Goal: Communication & Community: Answer question/provide support

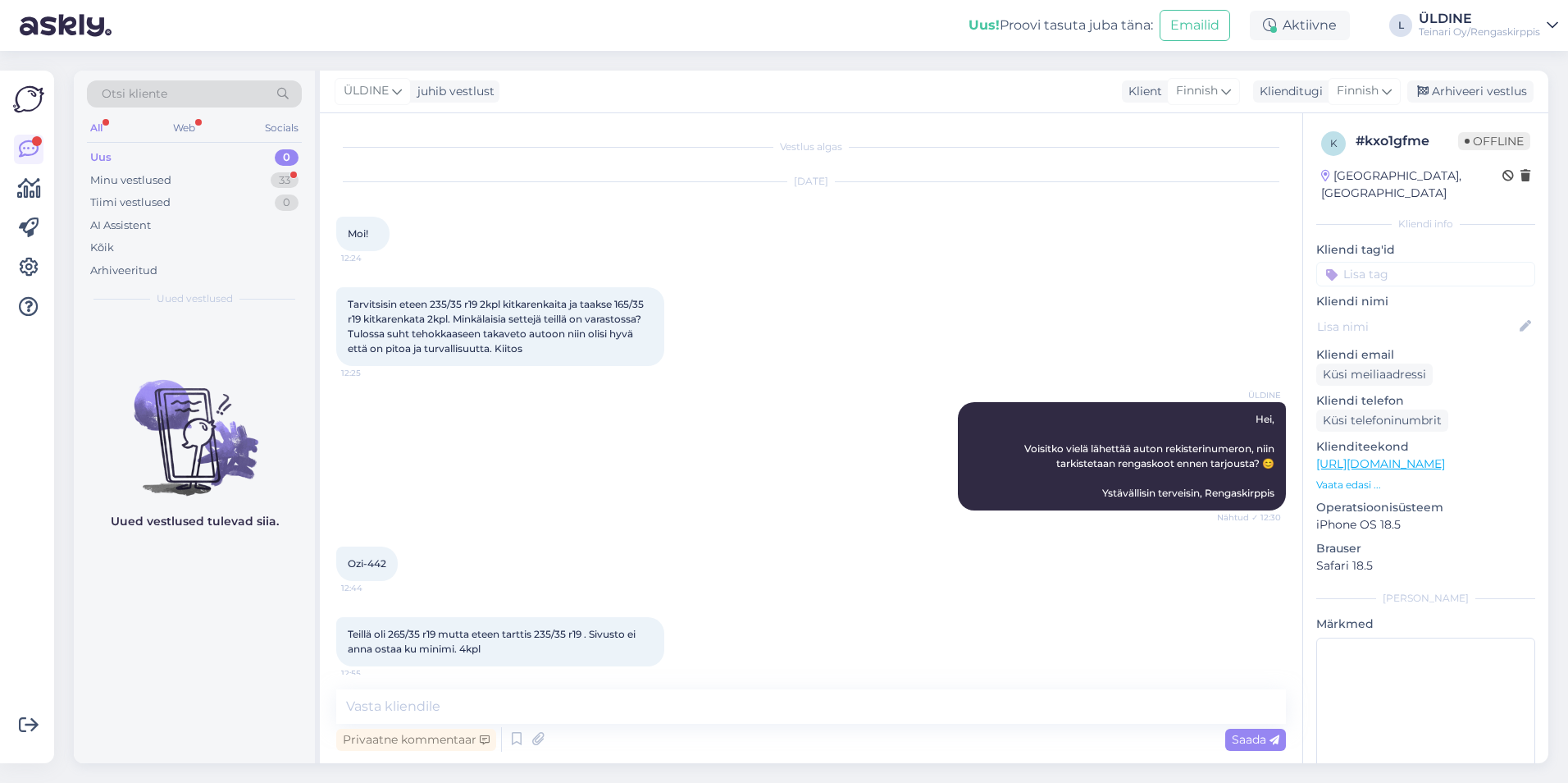
scroll to position [24, 0]
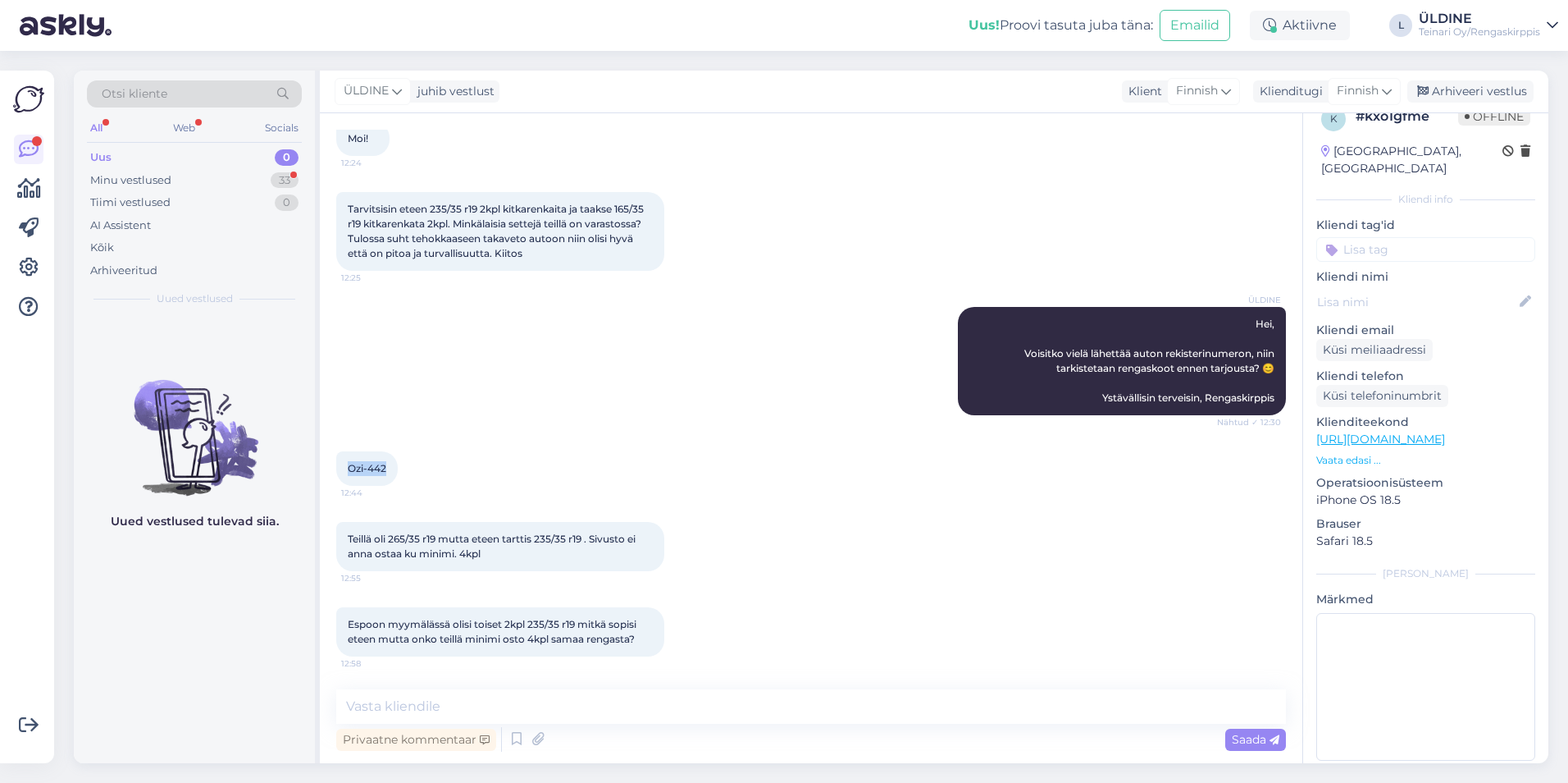
drag, startPoint x: 347, startPoint y: 468, endPoint x: 387, endPoint y: 468, distance: 40.0
click at [387, 468] on div "Ozi-442 12:44" at bounding box center [366, 468] width 61 height 34
drag, startPoint x: 387, startPoint y: 468, endPoint x: 378, endPoint y: 469, distance: 9.1
copy span "Ozi-442"
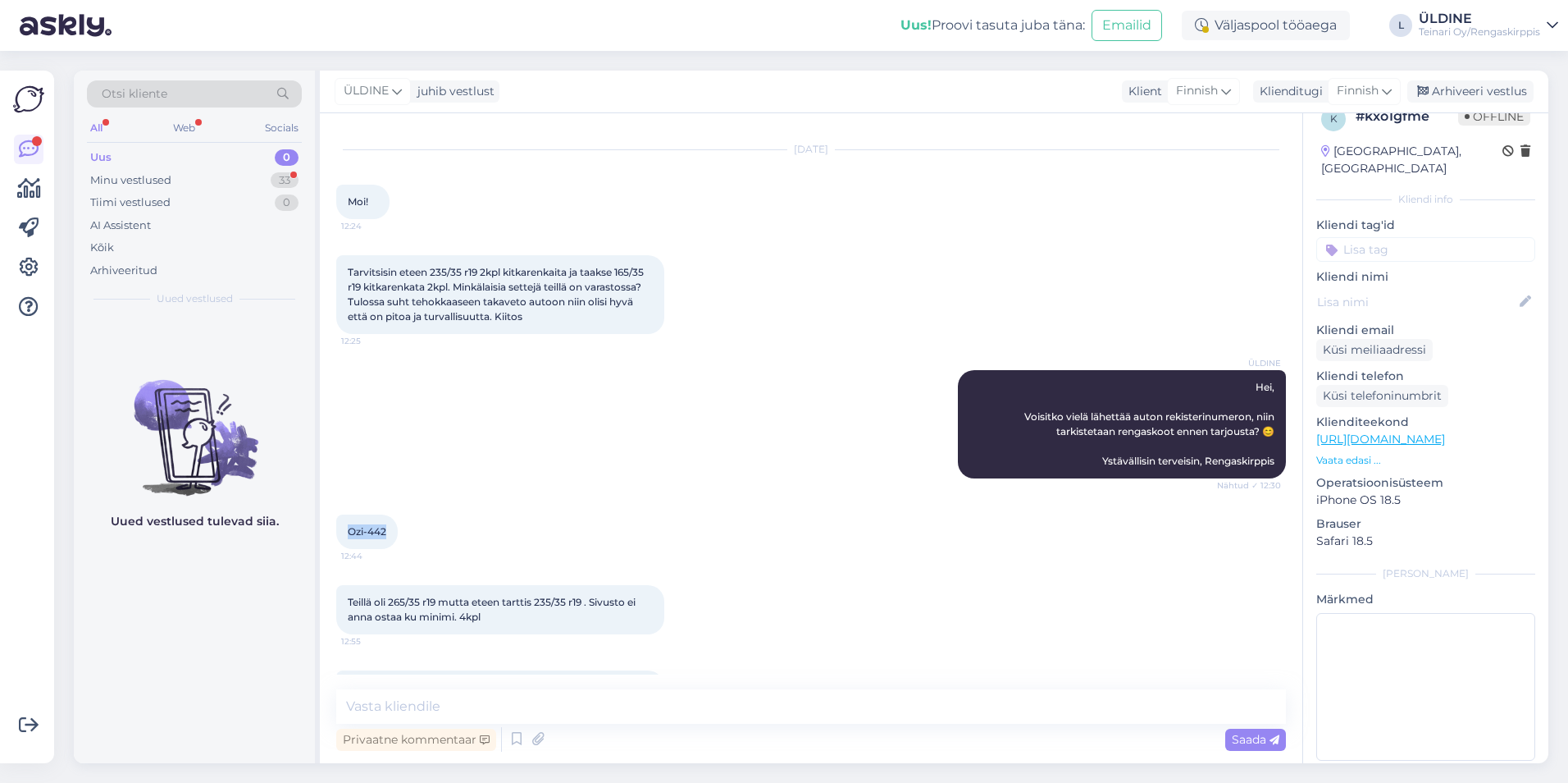
scroll to position [0, 0]
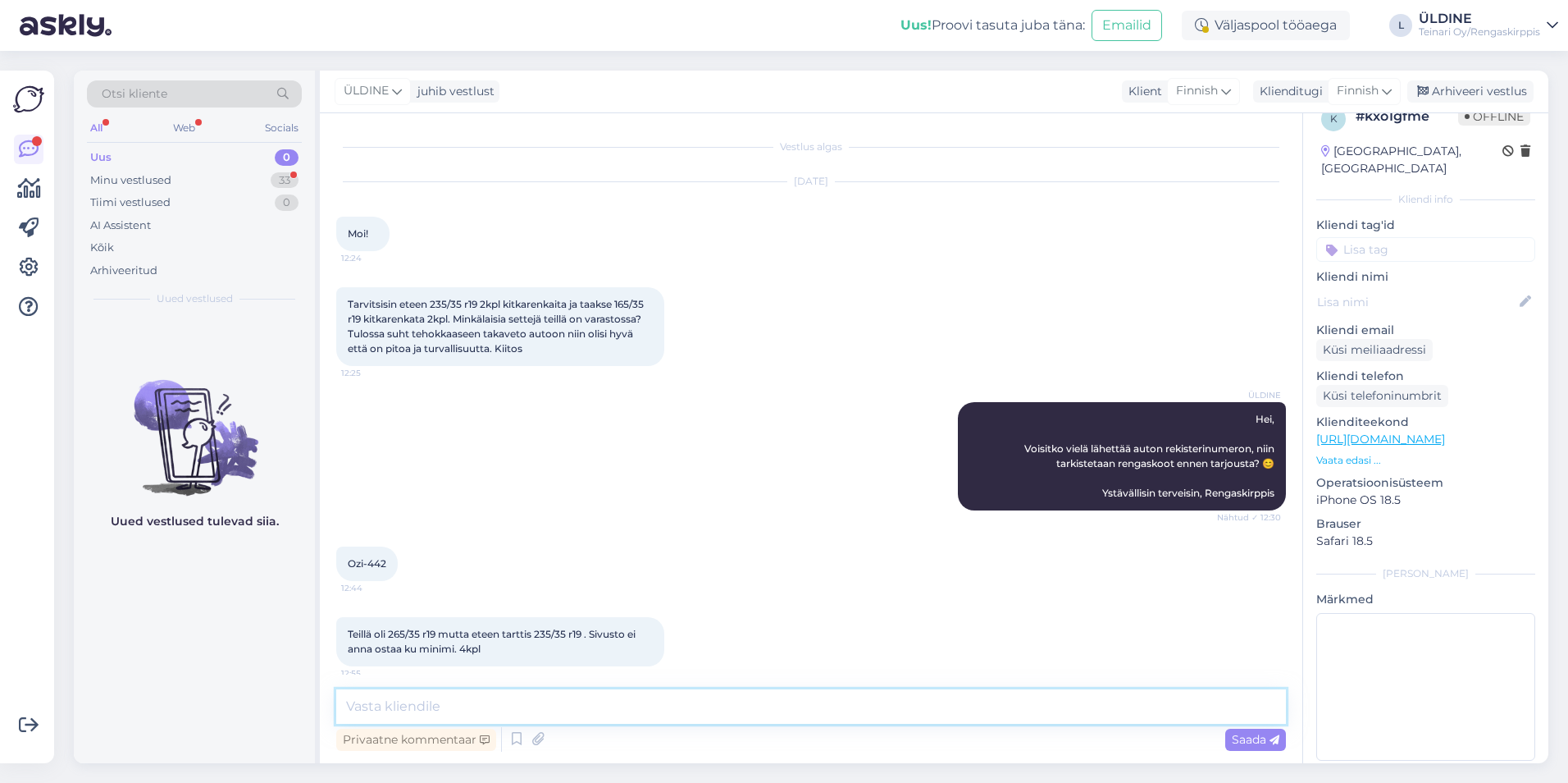
click at [466, 706] on textarea at bounding box center [811, 706] width 950 height 34
type textarea "h"
drag, startPoint x: 350, startPoint y: 634, endPoint x: 486, endPoint y: 654, distance: 137.5
click at [486, 654] on div "Teillä oli 265/35 r19 mutta eteen tarttis 235/35 r19 . Sivusto ei anna ostaa ku…" at bounding box center [500, 641] width 328 height 50
drag, startPoint x: 486, startPoint y: 654, endPoint x: 449, endPoint y: 651, distance: 37.1
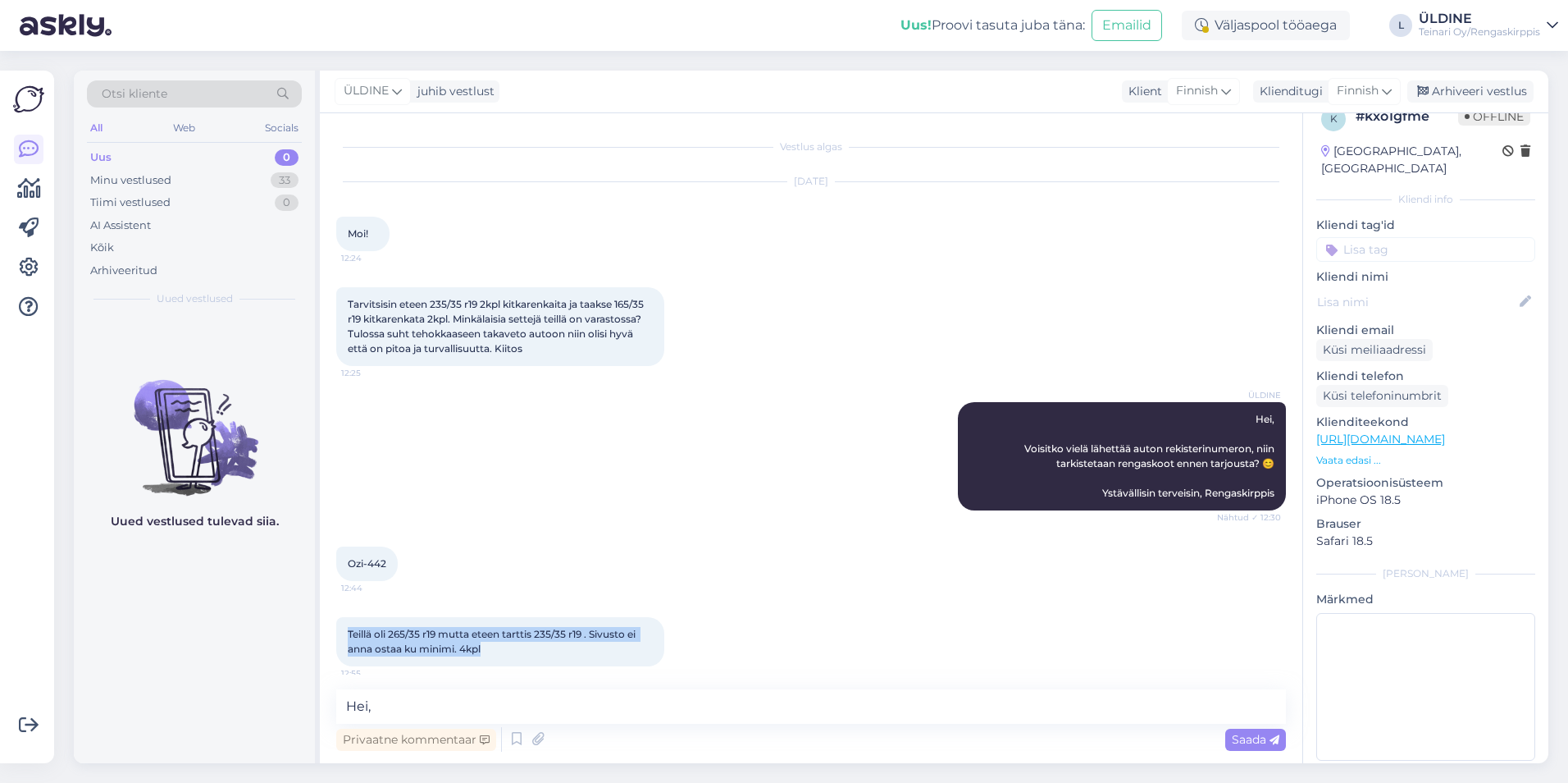
copy span "Teillä oli 265/35 r19 mutta eteen tarttis 235/35 r19 . Sivusto ei anna ostaa ku…"
paste textarea "Hei, Käytettyjen renkaiden sarjoja emme valitettavasti voi rikkoa, mutta uusia …"
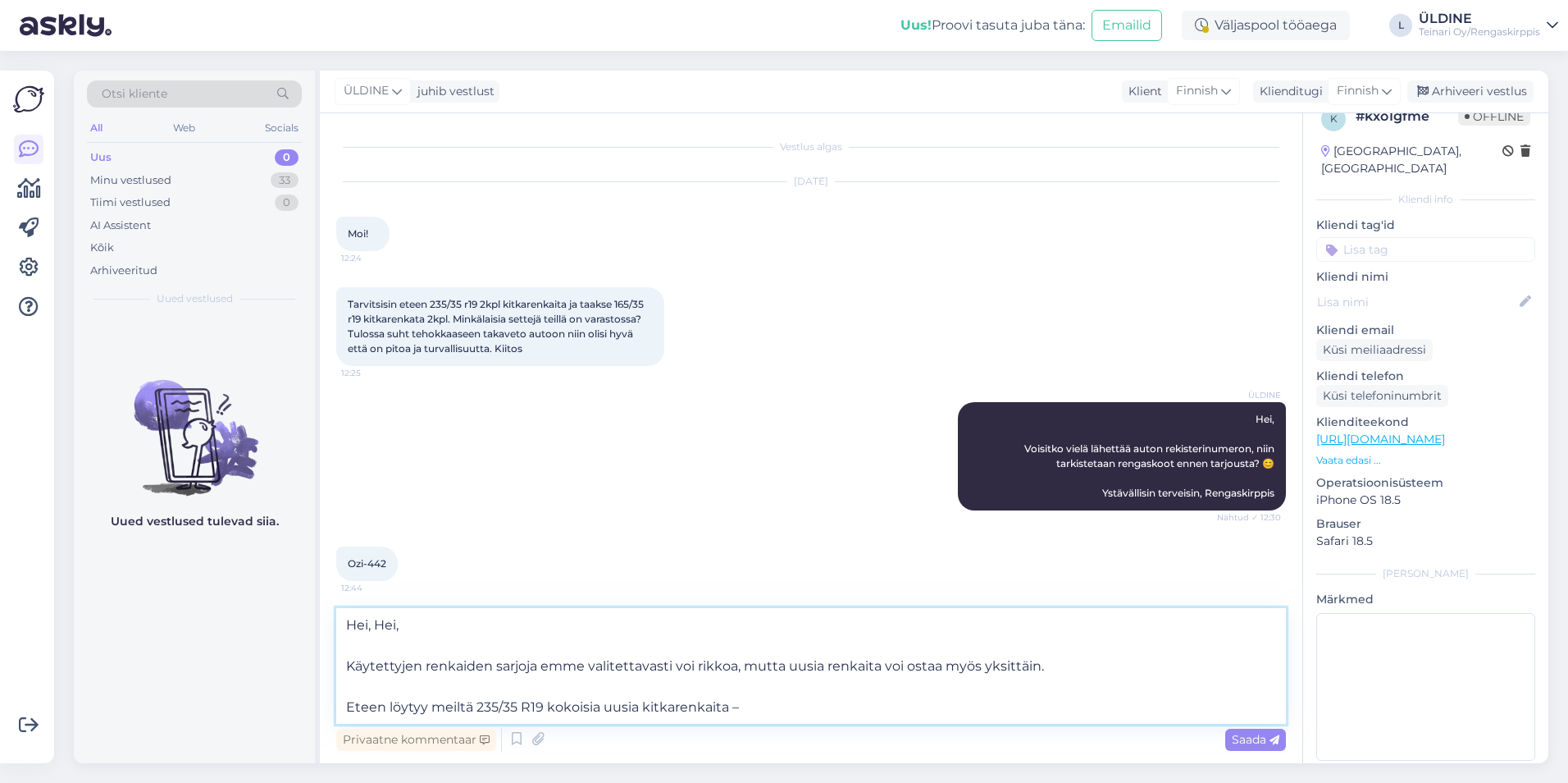
paste textarea "[URL][DOMAIN_NAME]"
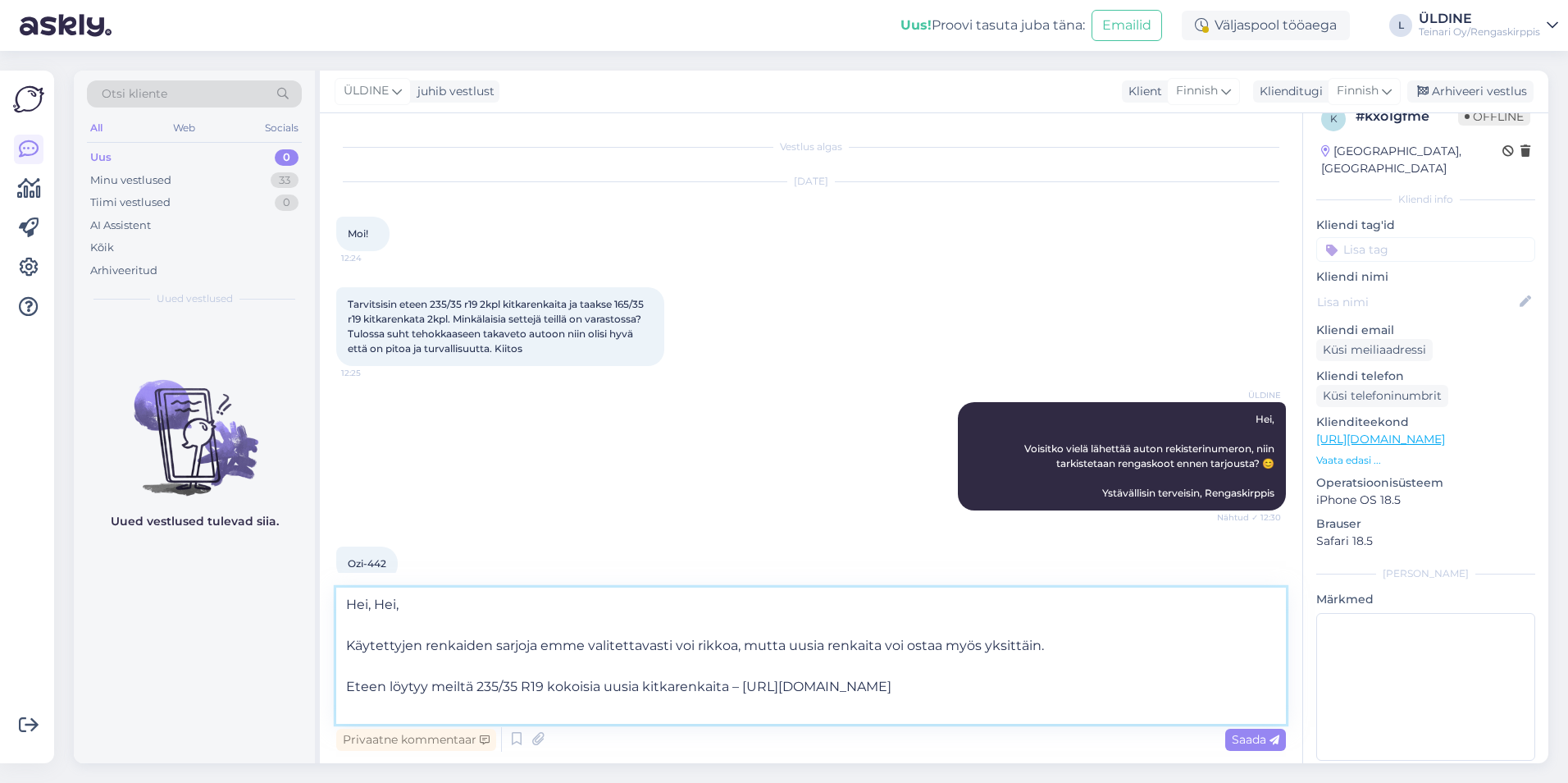
type textarea "Hei, Hei, Käytettyjen renkaiden sarjoja emme valitettavasti voi rikkoa, mutta u…"
click at [1250, 745] on span "Saada" at bounding box center [1255, 739] width 48 height 15
